Goal: Task Accomplishment & Management: Use online tool/utility

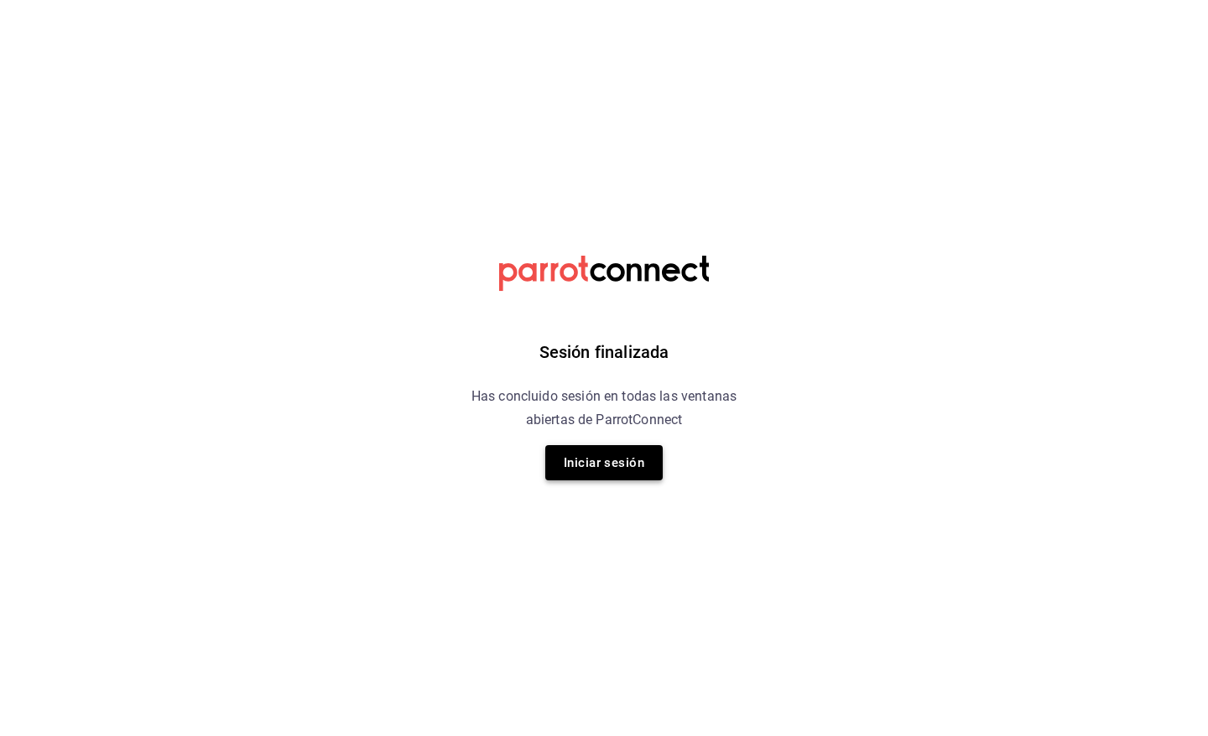
click at [610, 454] on button "Iniciar sesión" at bounding box center [603, 462] width 117 height 35
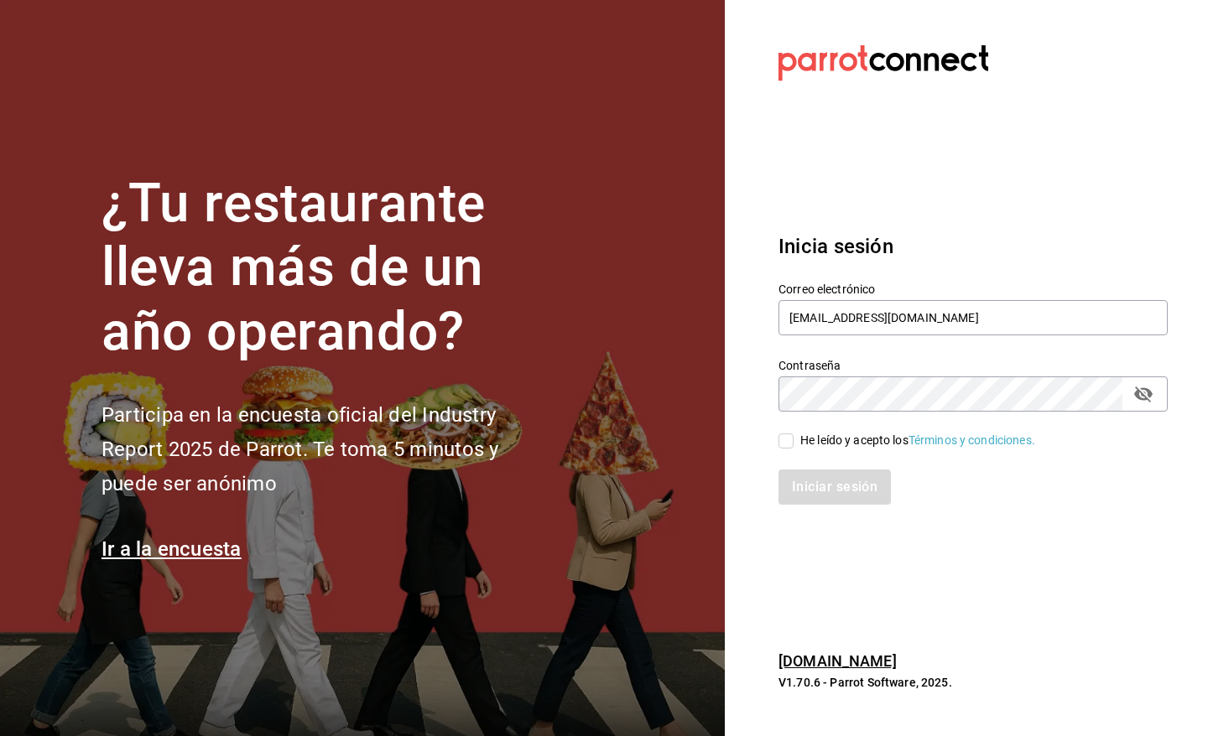
click at [845, 446] on div "He leído y acepto los Términos y condiciones." at bounding box center [917, 441] width 235 height 18
click at [793, 446] on input "He leído y acepto los Términos y condiciones." at bounding box center [785, 441] width 15 height 15
checkbox input "true"
click at [839, 464] on div "Iniciar sesión" at bounding box center [962, 477] width 409 height 55
click at [837, 497] on button "Iniciar sesión" at bounding box center [835, 487] width 114 height 35
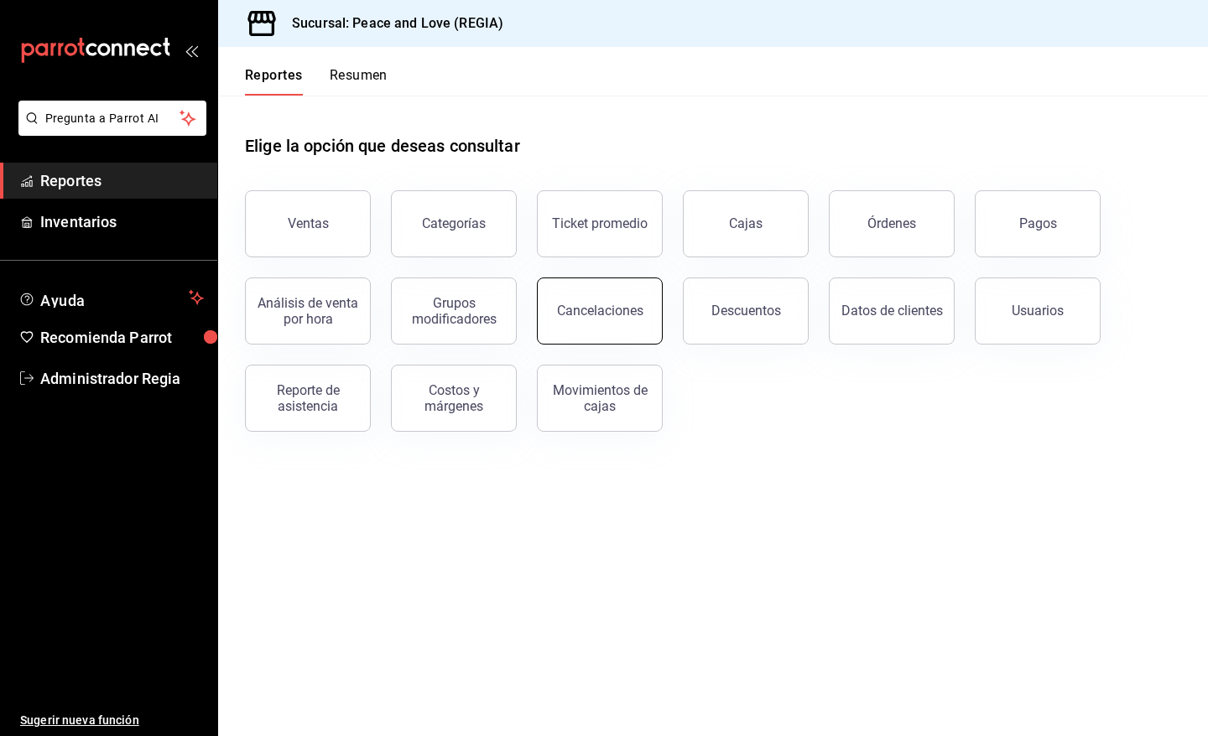
click at [617, 303] on button "Cancelaciones" at bounding box center [600, 311] width 126 height 67
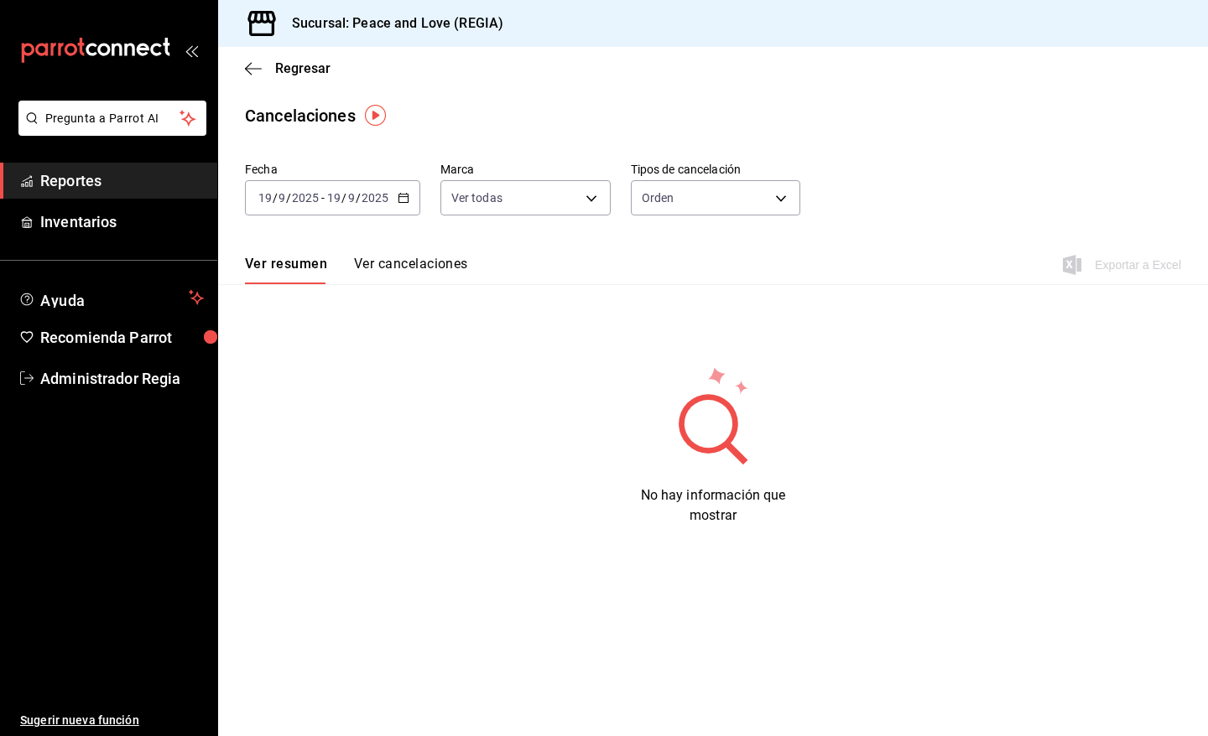
click at [317, 76] on div "Regresar" at bounding box center [713, 68] width 990 height 43
click at [317, 67] on span "Regresar" at bounding box center [302, 68] width 55 height 16
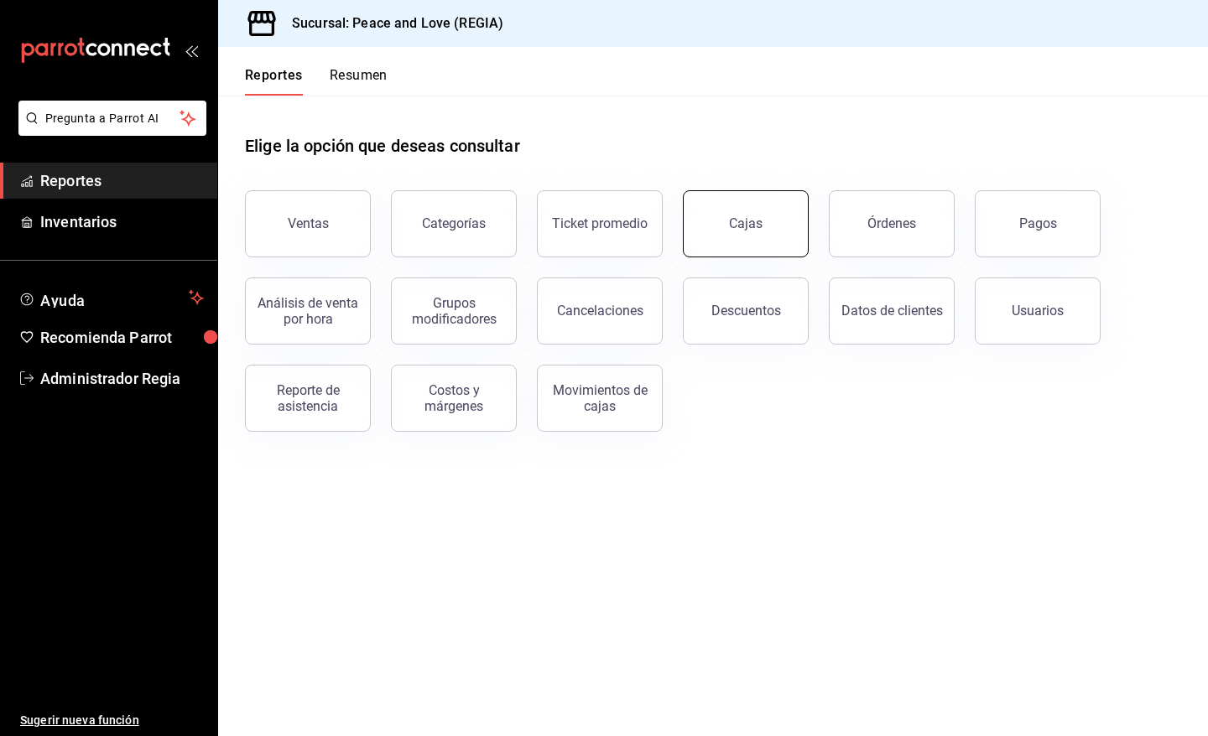
click at [759, 241] on link "Cajas" at bounding box center [746, 223] width 126 height 67
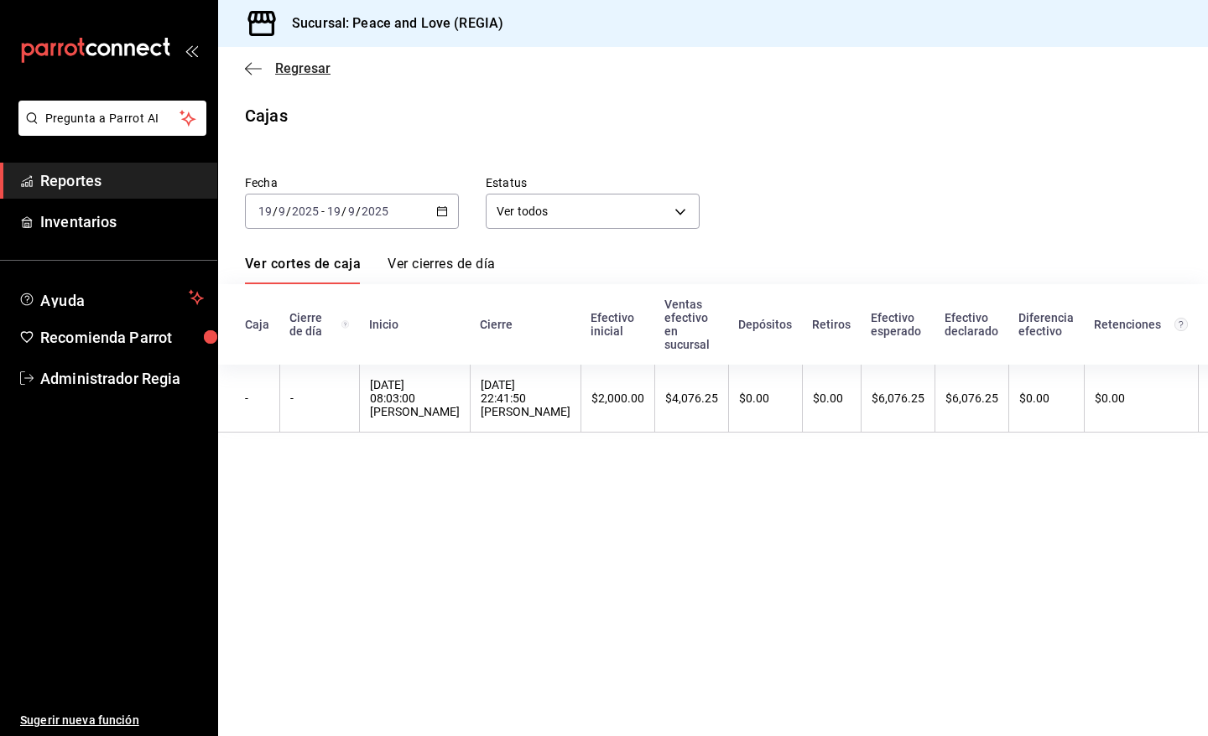
click at [288, 65] on span "Regresar" at bounding box center [302, 68] width 55 height 16
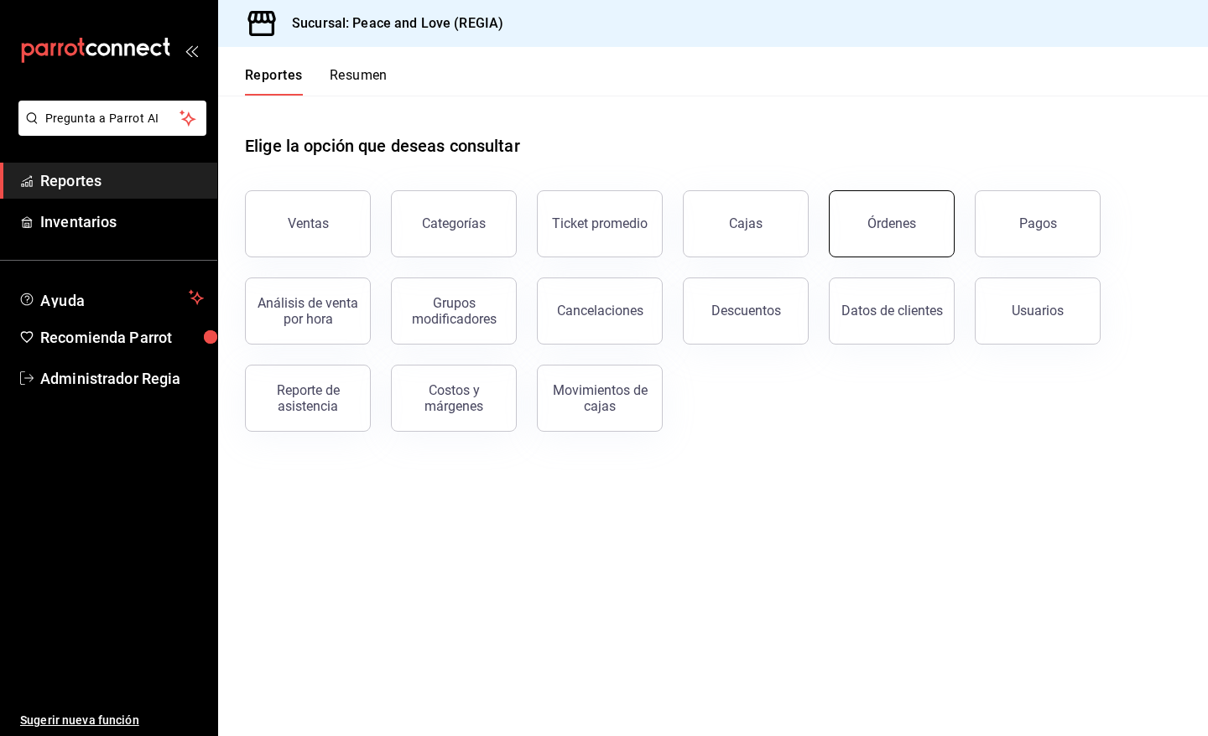
click at [857, 229] on button "Órdenes" at bounding box center [892, 223] width 126 height 67
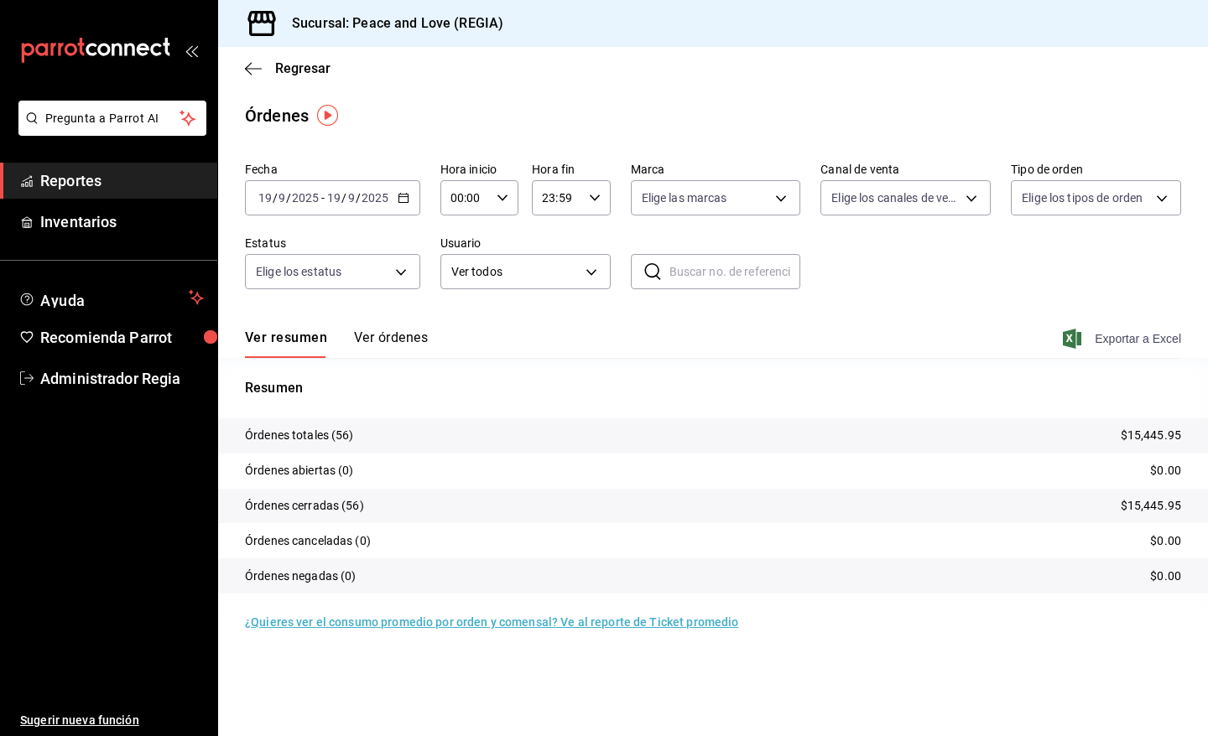
click at [1168, 342] on span "Exportar a Excel" at bounding box center [1123, 339] width 115 height 20
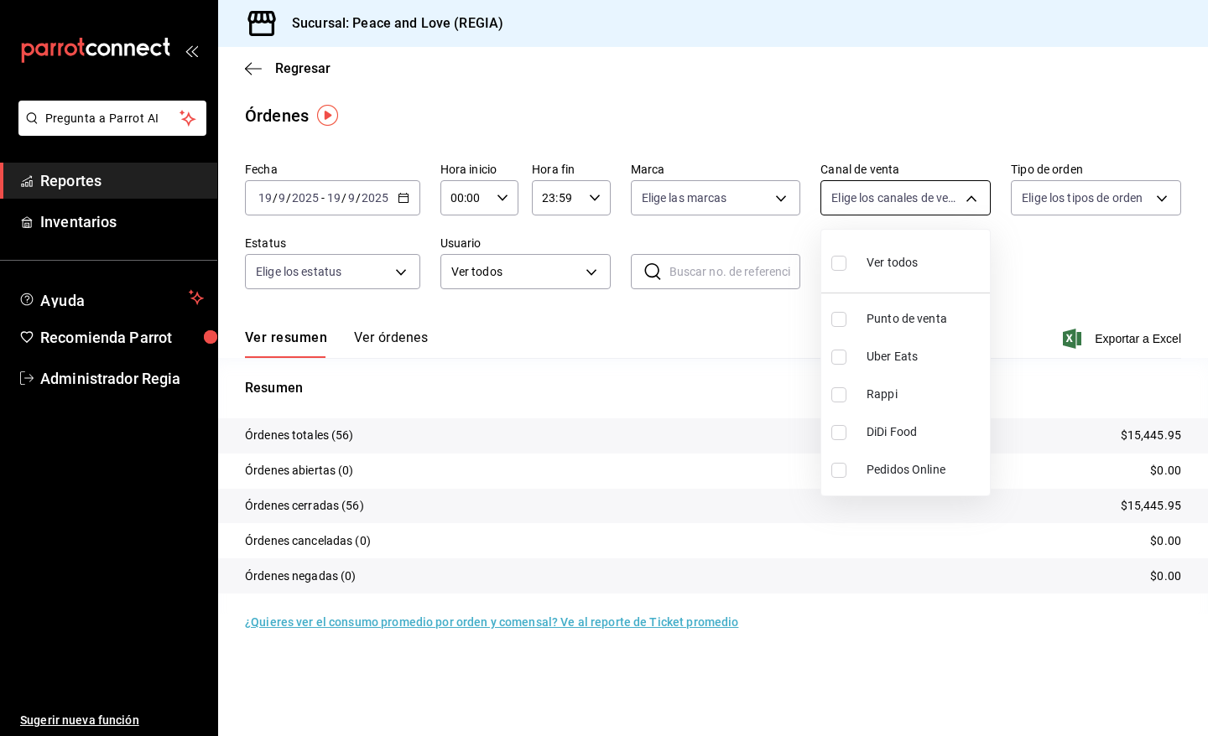
click at [966, 197] on body "Pregunta a Parrot AI Reportes Inventarios Ayuda Recomienda Parrot Administrador…" at bounding box center [604, 368] width 1208 height 736
click at [887, 353] on span "Uber Eats" at bounding box center [924, 357] width 117 height 18
type input "UBER_EATS"
checkbox input "true"
